Goal: Feedback & Contribution: Contribute content

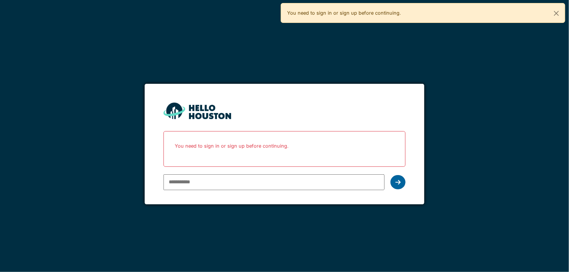
type input "**********"
click at [400, 177] on div at bounding box center [397, 182] width 15 height 14
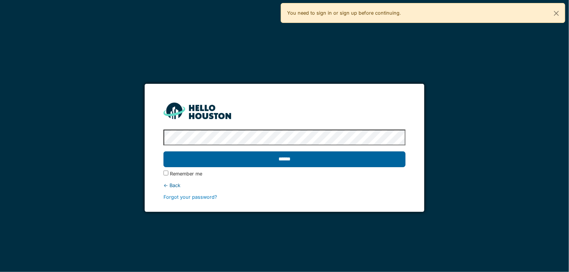
click at [319, 158] on input "******" at bounding box center [284, 159] width 242 height 16
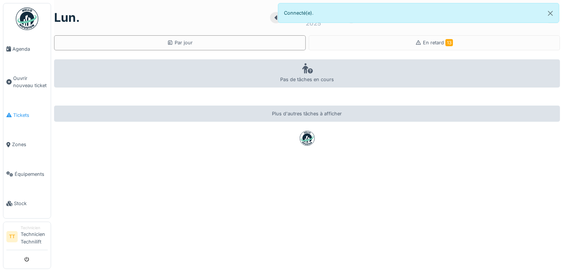
click at [24, 114] on span "Tickets" at bounding box center [30, 115] width 35 height 7
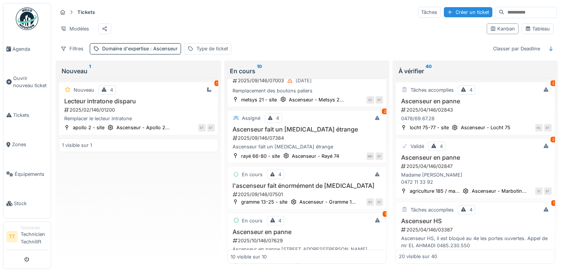
scroll to position [463, 0]
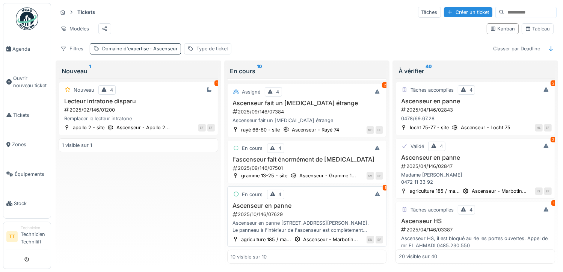
click at [254, 202] on h3 "Ascenseur en panne" at bounding box center [307, 205] width 153 height 7
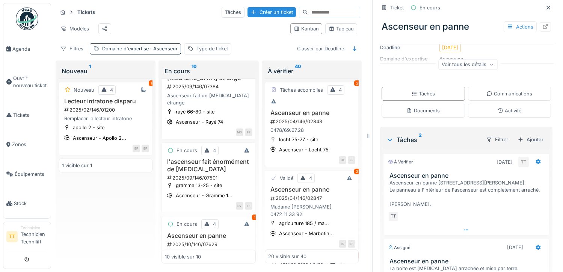
scroll to position [83, 0]
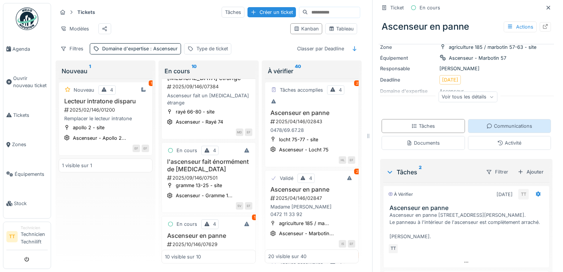
click at [487, 128] on icon at bounding box center [489, 126] width 5 height 5
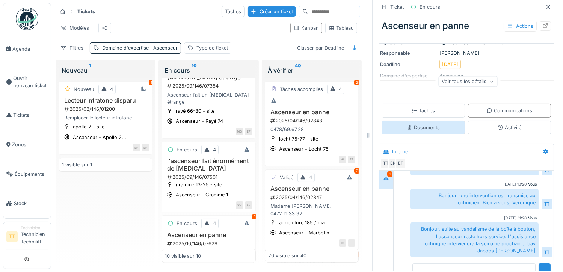
scroll to position [85, 0]
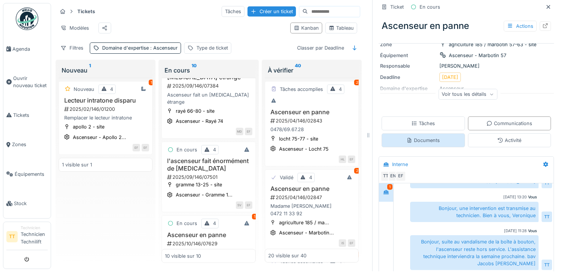
click at [439, 135] on div "Documents" at bounding box center [423, 140] width 83 height 14
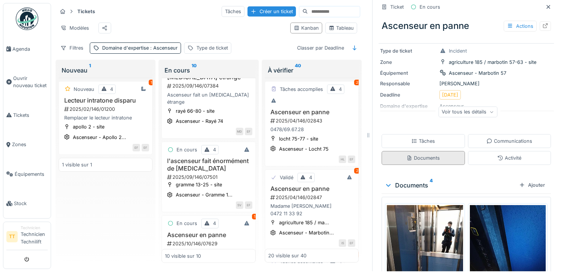
scroll to position [0, 0]
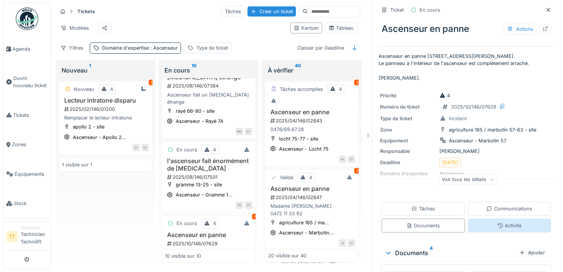
click at [497, 223] on icon at bounding box center [500, 225] width 6 height 5
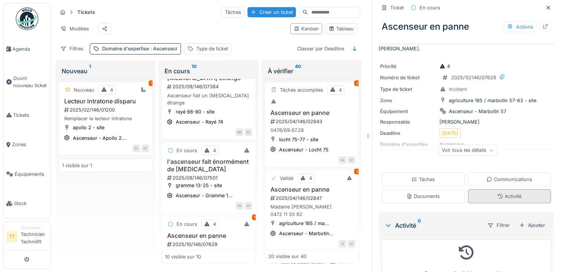
scroll to position [51, 0]
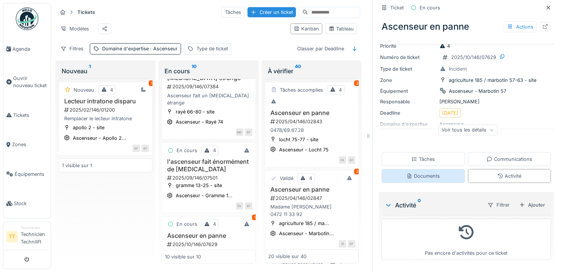
click at [442, 176] on div "Documents" at bounding box center [423, 176] width 83 height 14
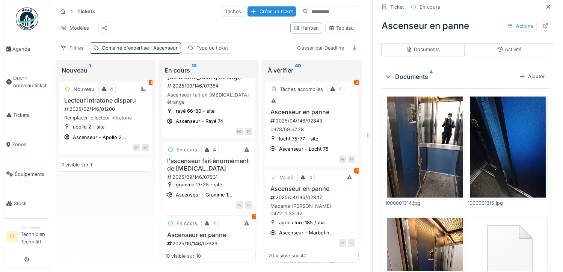
scroll to position [163, 0]
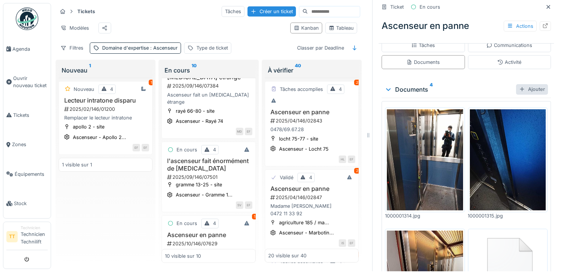
click at [518, 85] on div "Ajouter" at bounding box center [532, 89] width 32 height 10
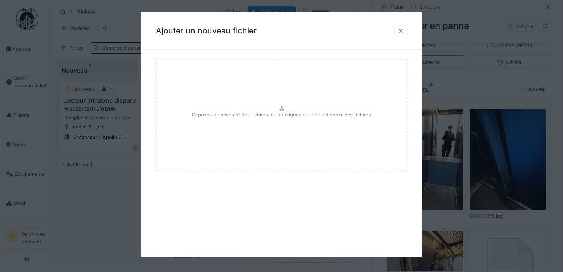
click at [301, 127] on div "Déposez directement des fichiers ici, ou cliquez pour sélectionner des fichiers" at bounding box center [282, 115] width 252 height 113
type input "**********"
